Goal: Task Accomplishment & Management: Manage account settings

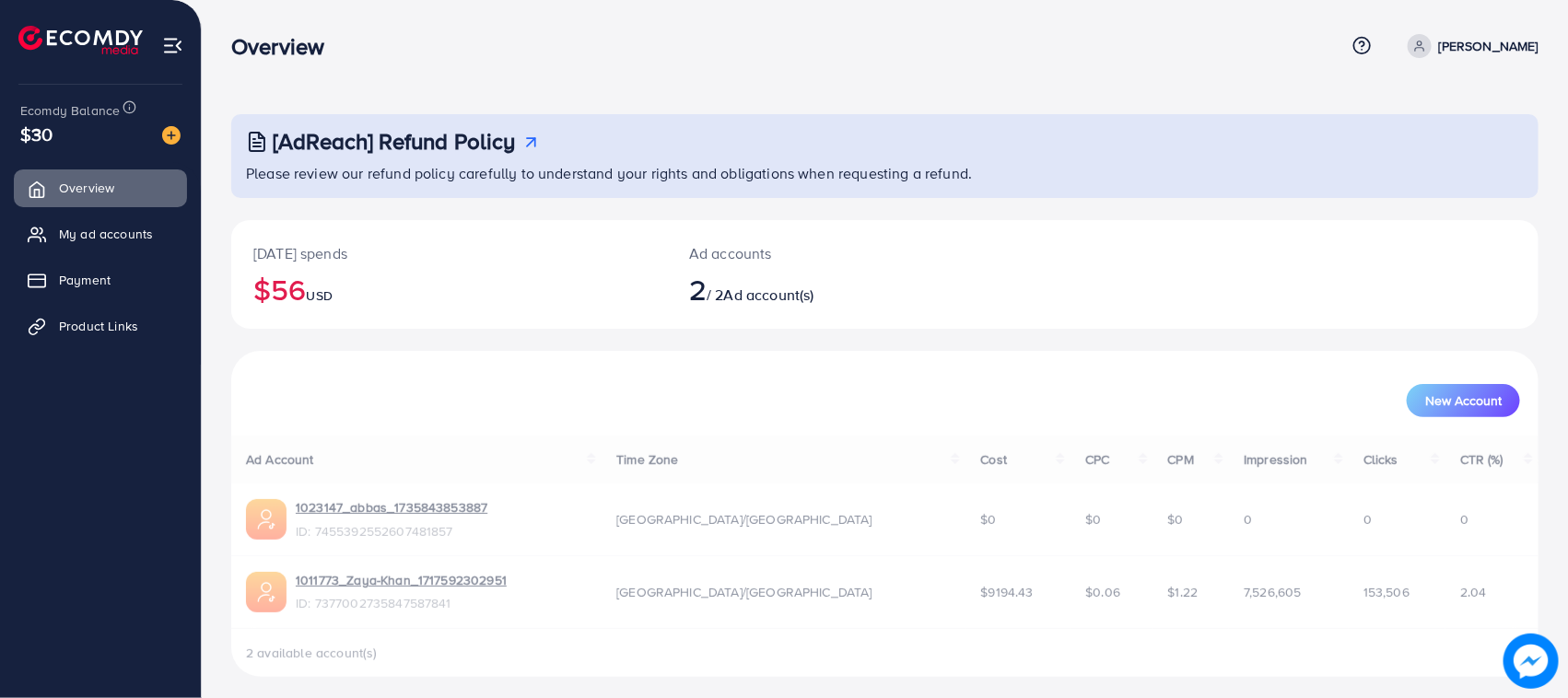
click at [85, 218] on link "My ad accounts" at bounding box center [100, 234] width 174 height 37
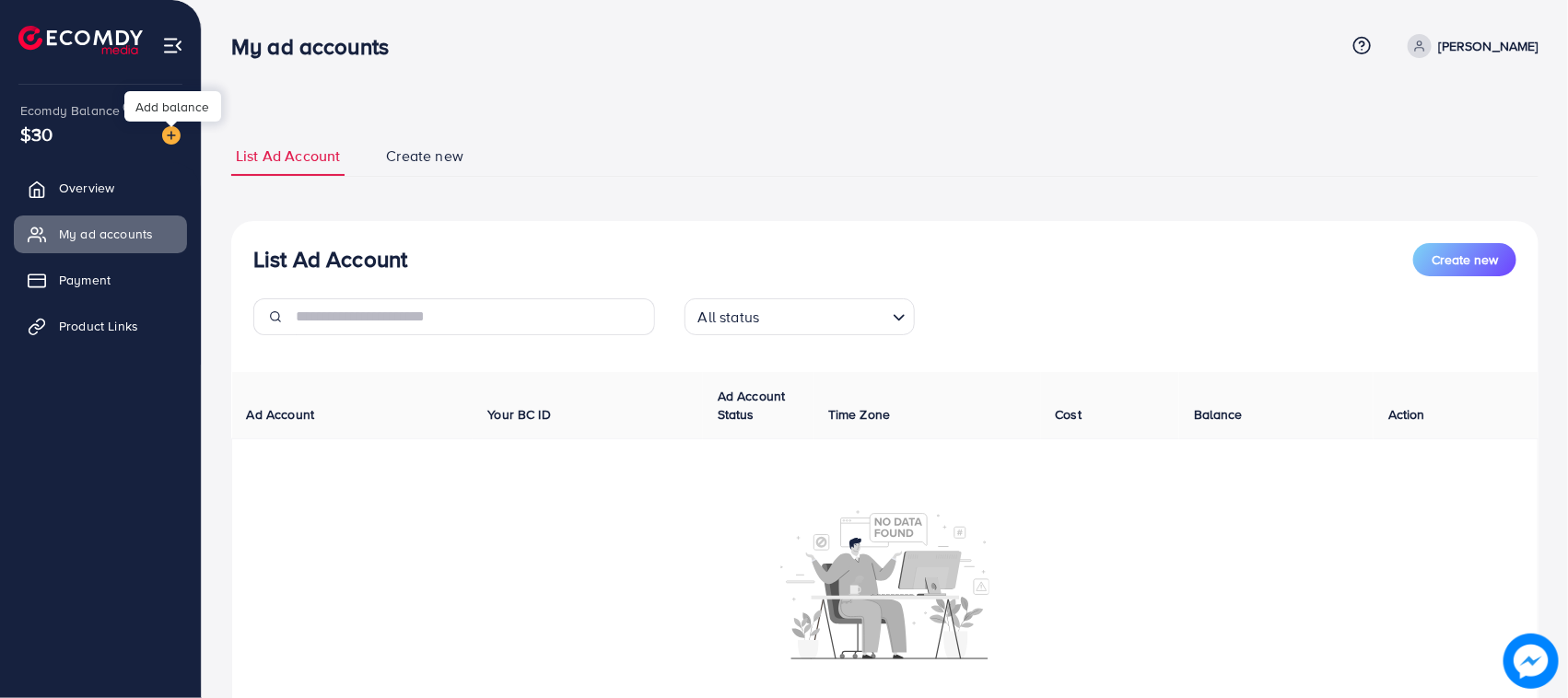
click at [169, 136] on img at bounding box center [171, 135] width 19 height 19
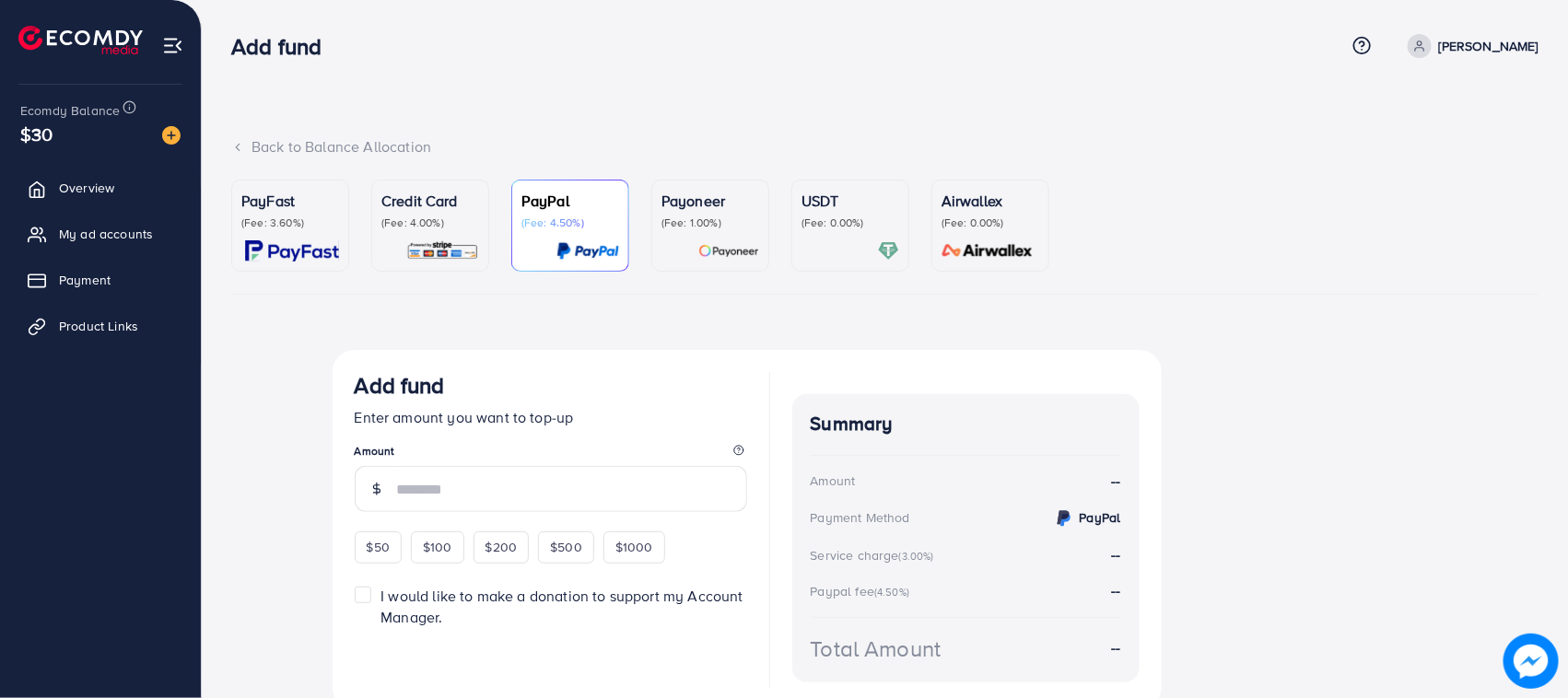
click at [412, 213] on div "Credit Card (Fee: 4.00%)" at bounding box center [430, 211] width 98 height 41
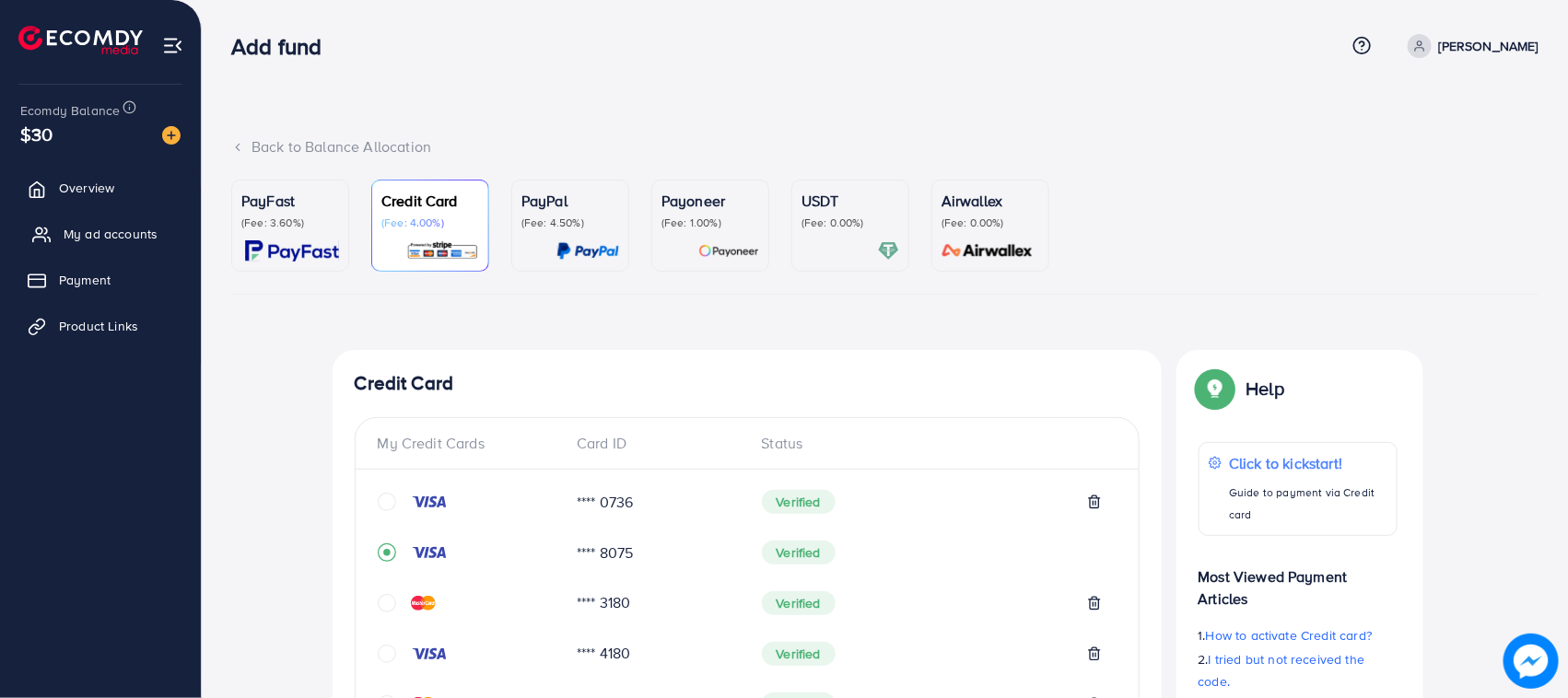
scroll to position [664, 0]
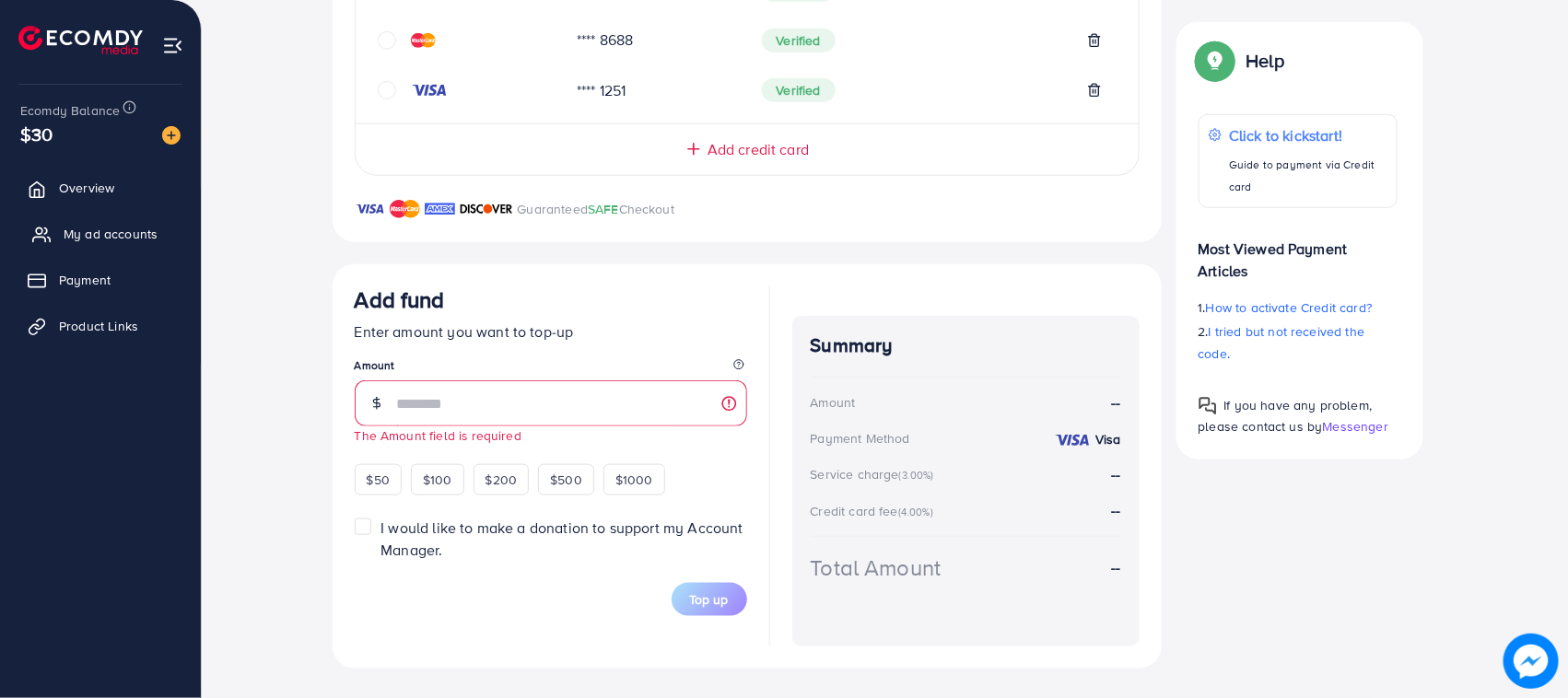
click at [88, 219] on link "My ad accounts" at bounding box center [100, 234] width 174 height 37
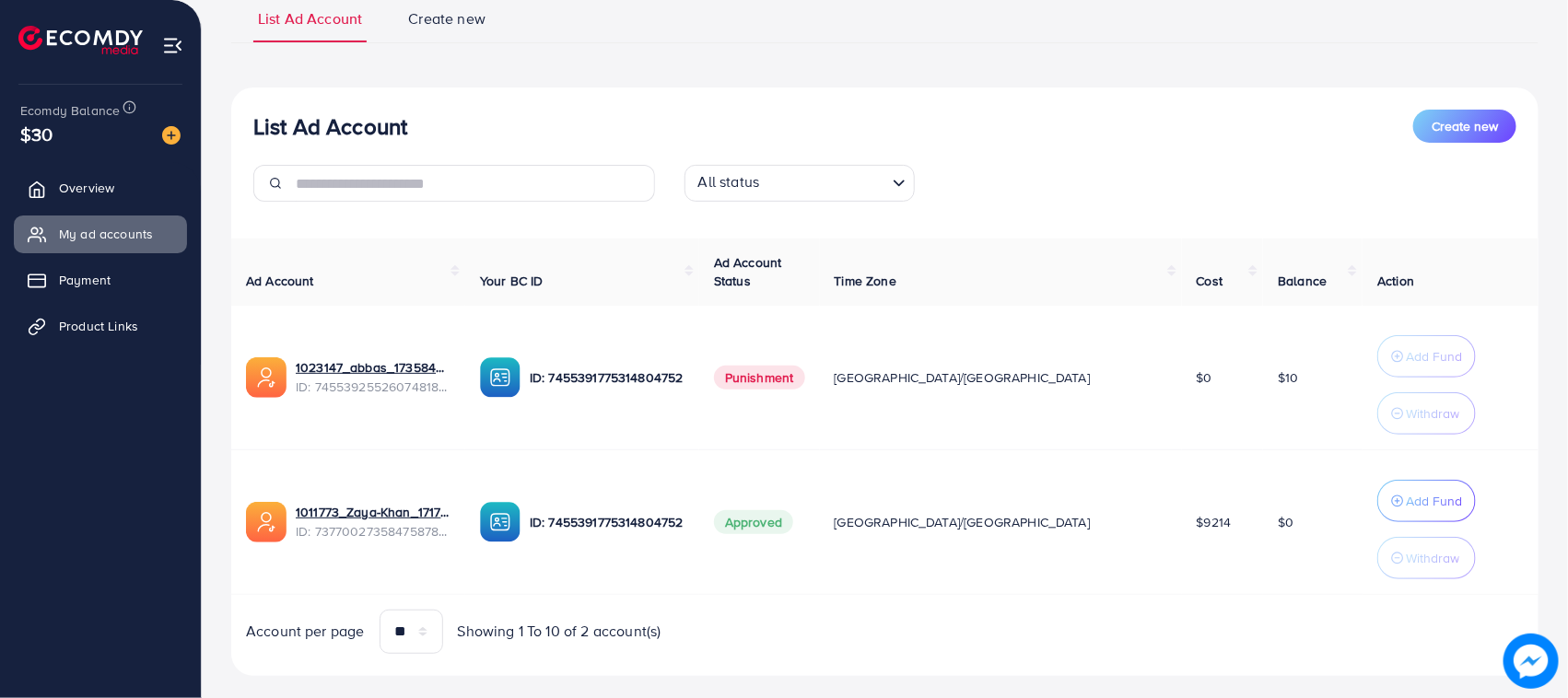
scroll to position [174, 0]
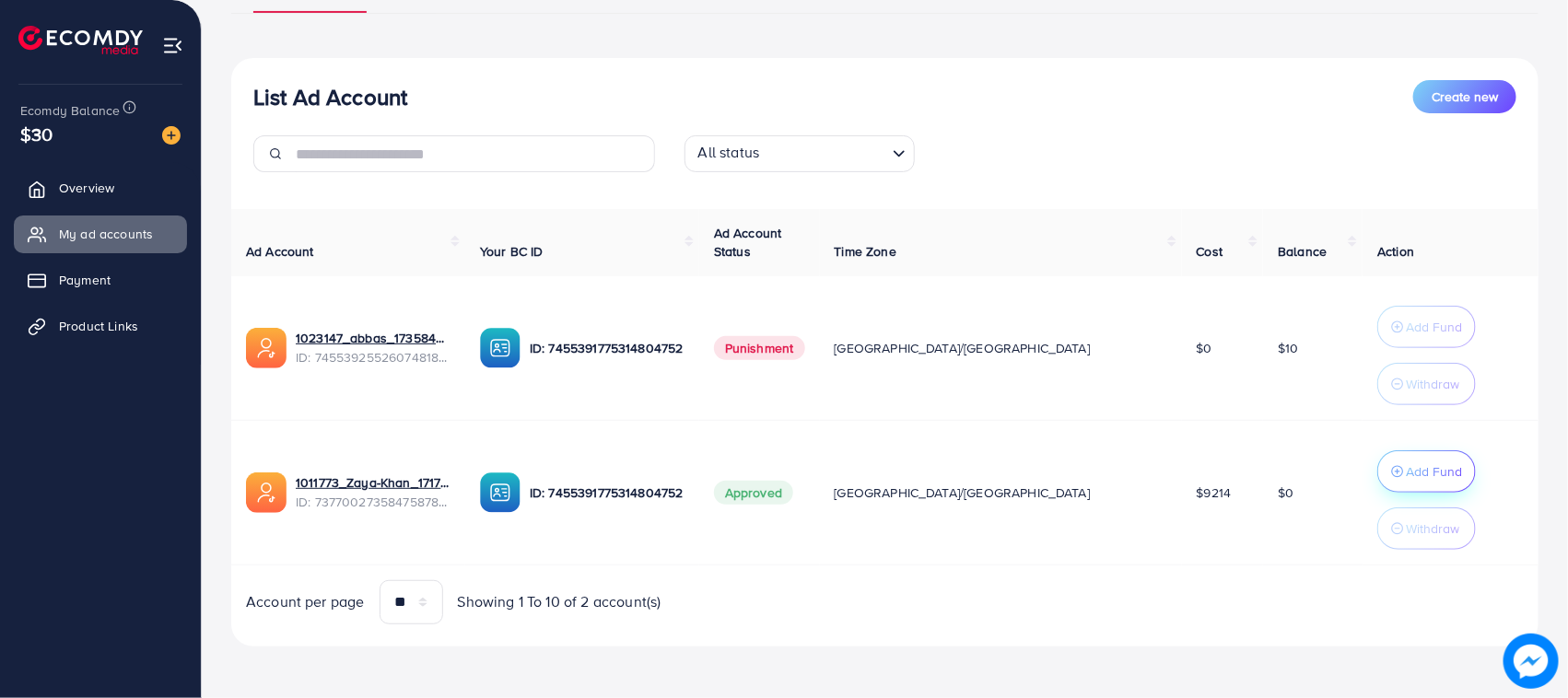
click at [1411, 477] on p "Add Fund" at bounding box center [1434, 471] width 57 height 22
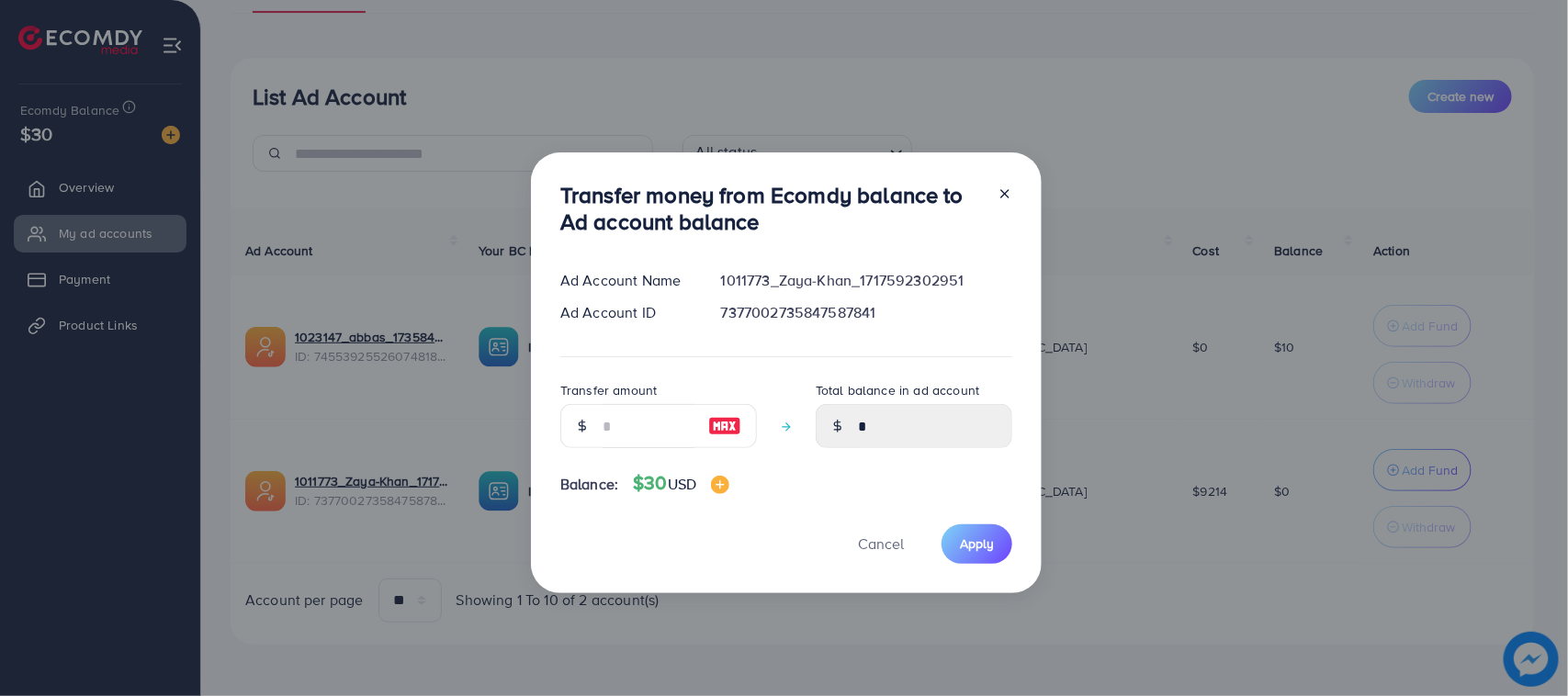
click at [594, 443] on div at bounding box center [581, 426] width 43 height 44
click at [603, 434] on input "number" at bounding box center [648, 426] width 91 height 44
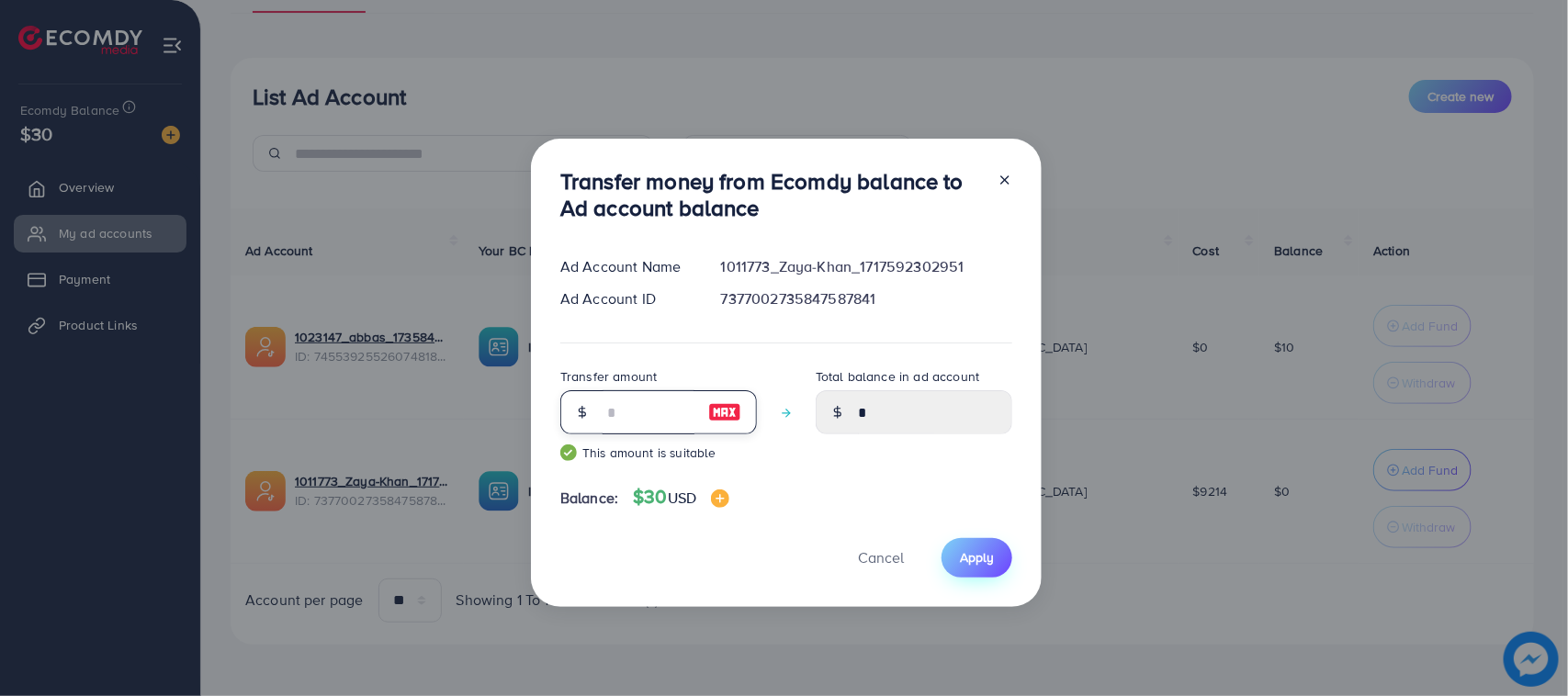
type input "**"
click at [994, 560] on button "Apply" at bounding box center [977, 558] width 71 height 40
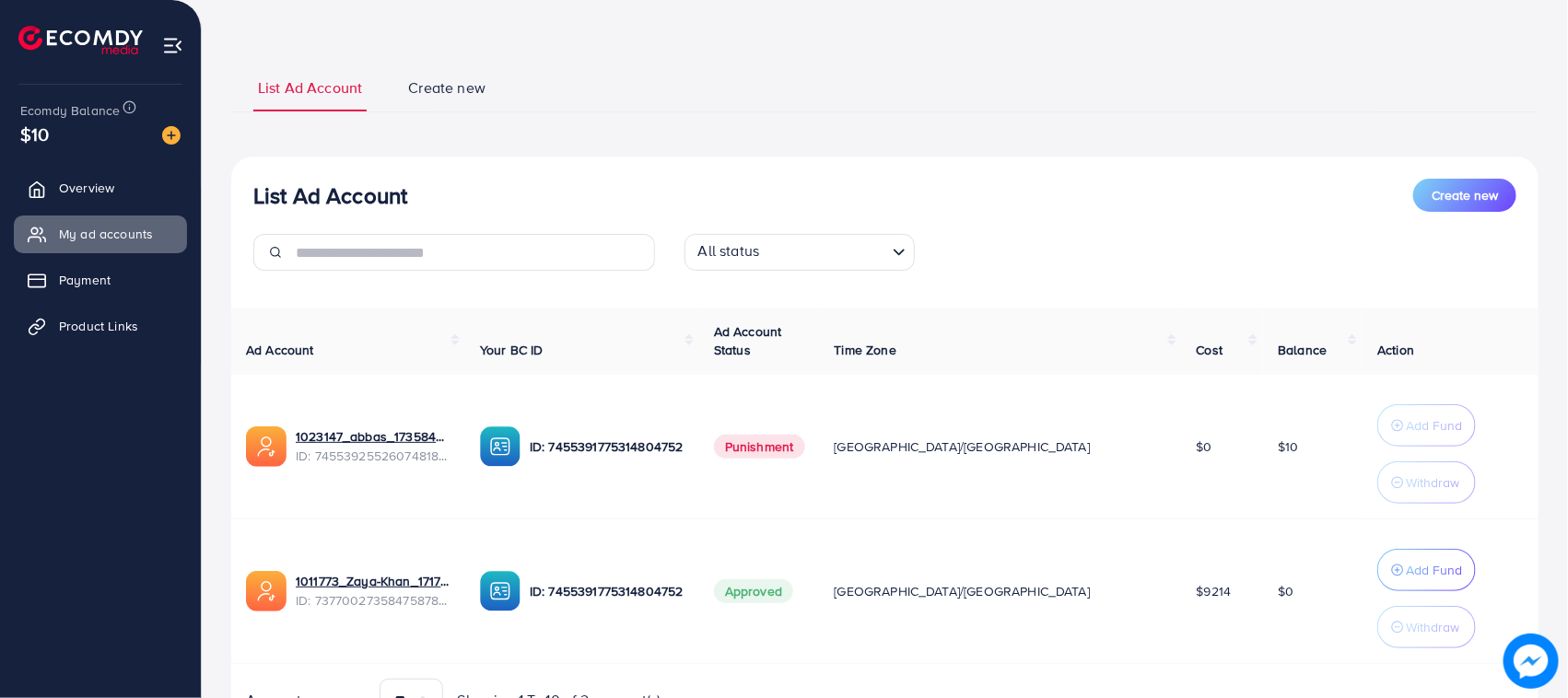
scroll to position [0, 0]
